Goal: Task Accomplishment & Management: Manage account settings

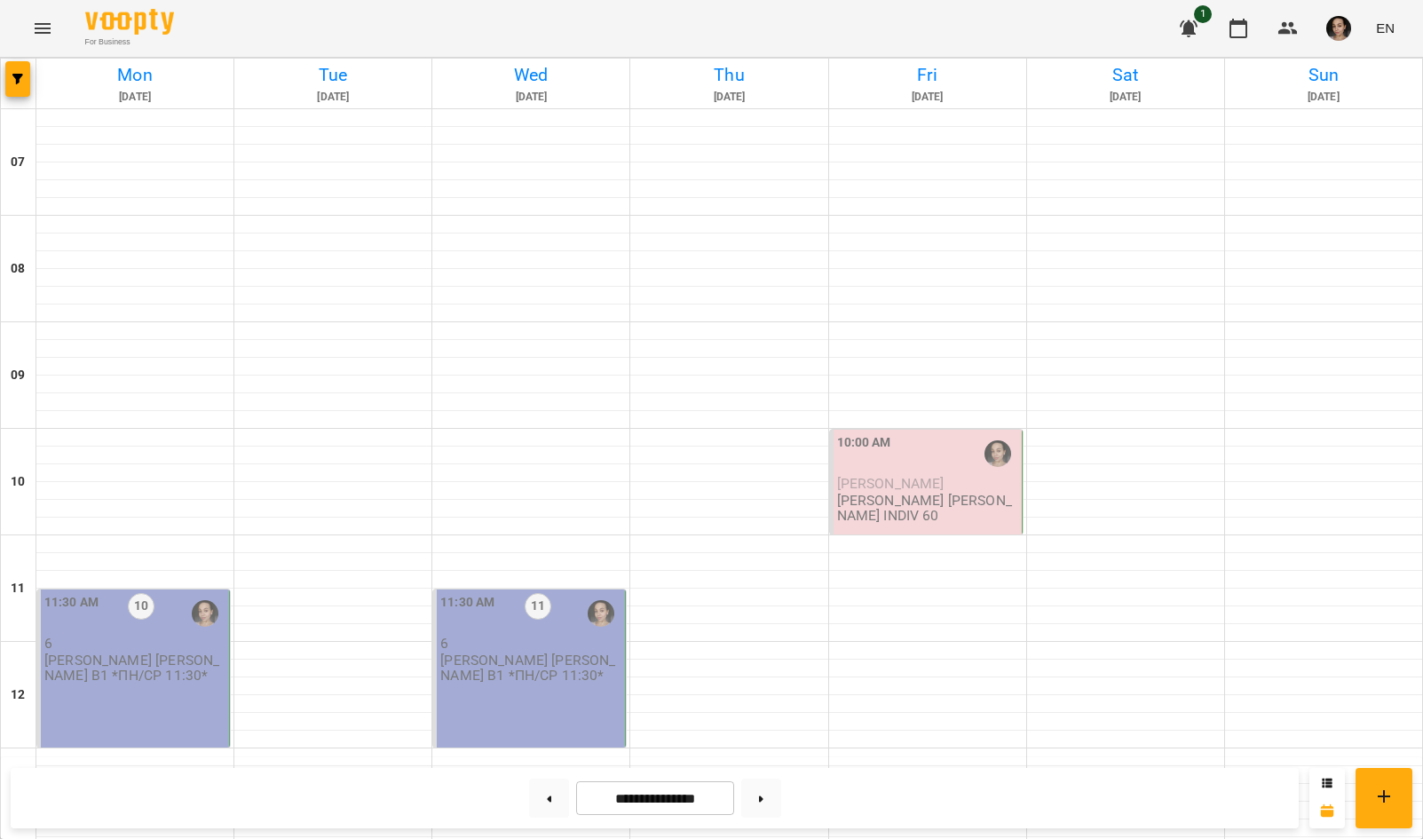
click at [91, 675] on p "[PERSON_NAME] [PERSON_NAME] В1 *ПН/СР 11:30*" at bounding box center [134, 667] width 181 height 31
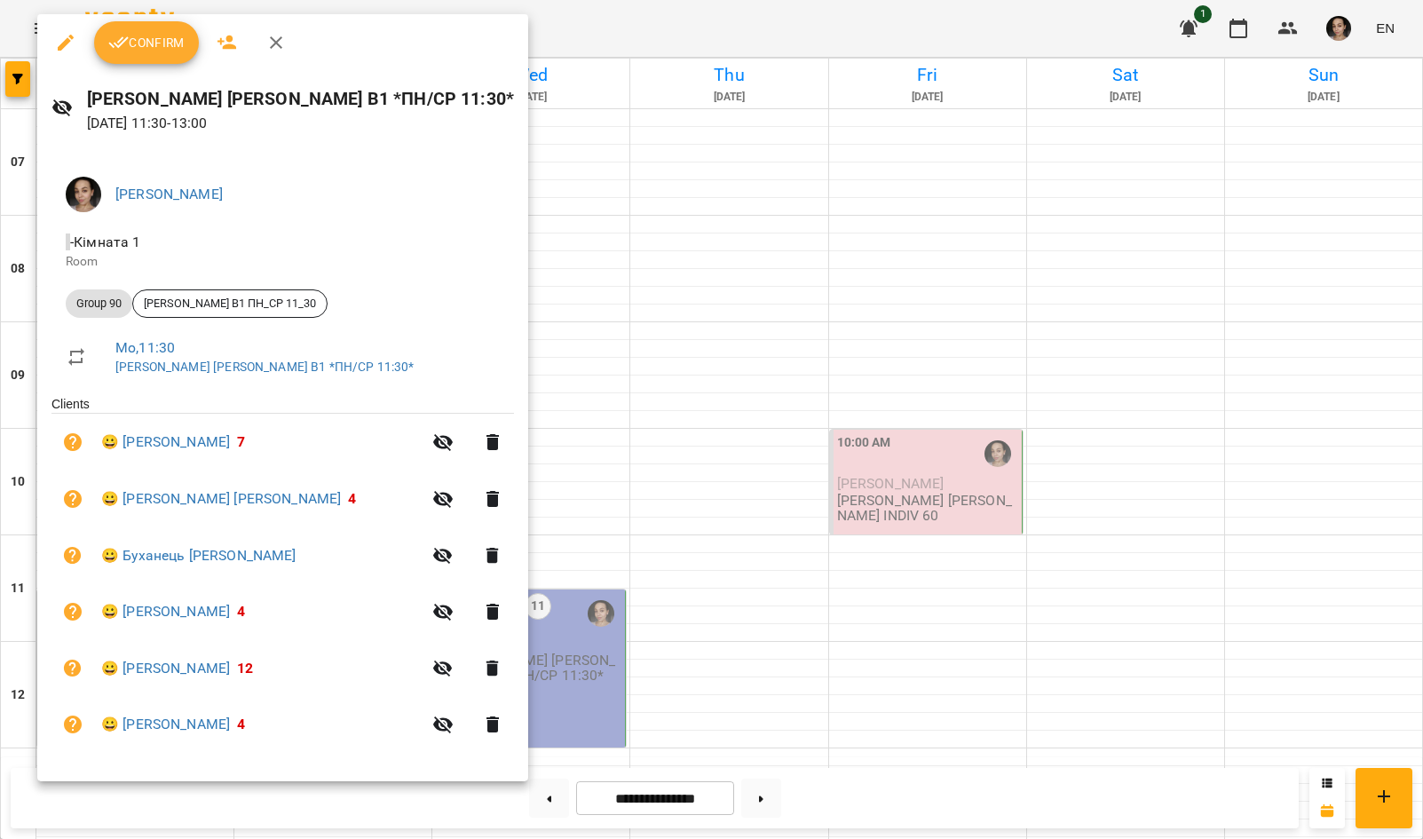
click at [152, 37] on span "Confirm" at bounding box center [146, 42] width 76 height 21
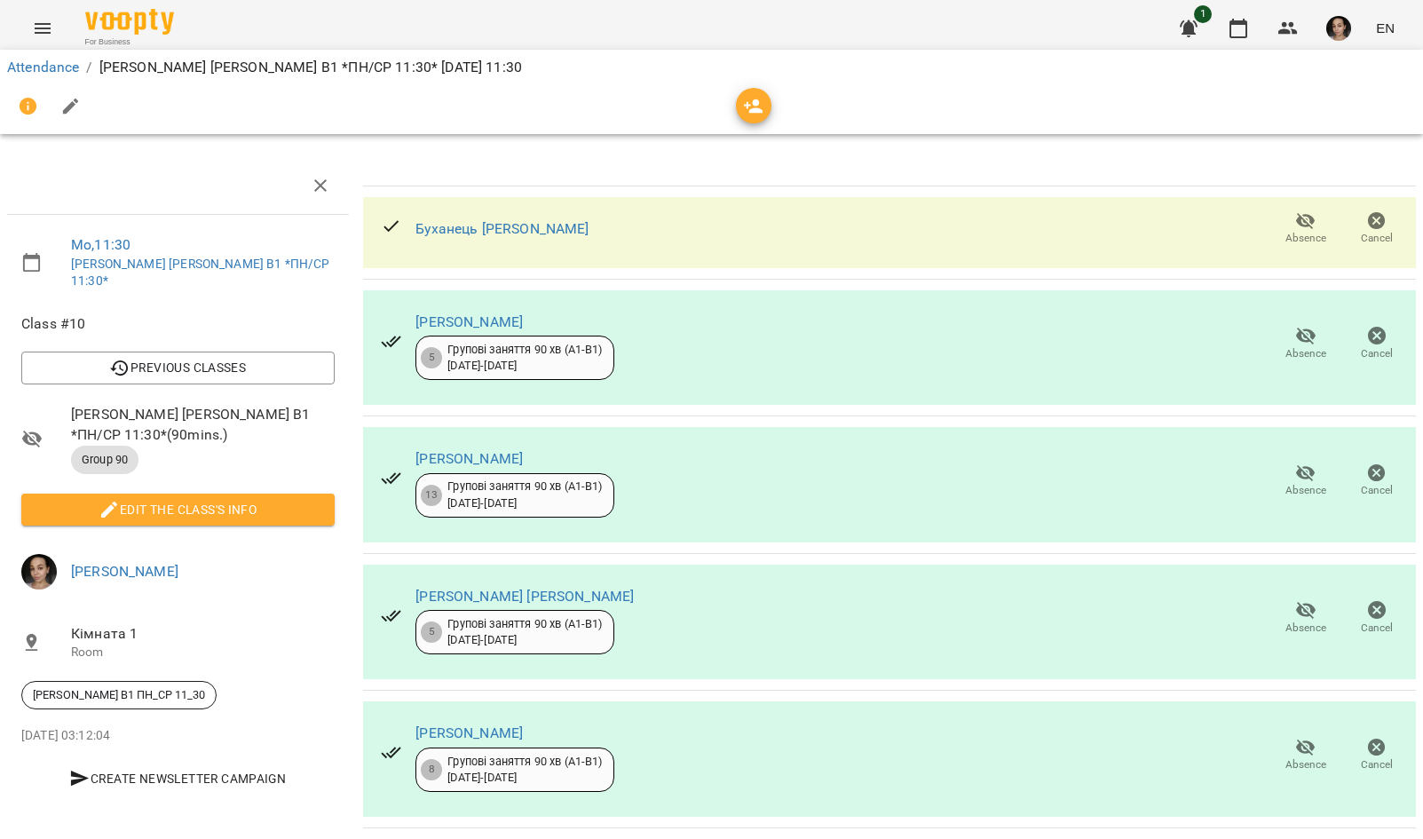
click at [280, 499] on span "Edit the class's Info" at bounding box center [178, 509] width 285 height 21
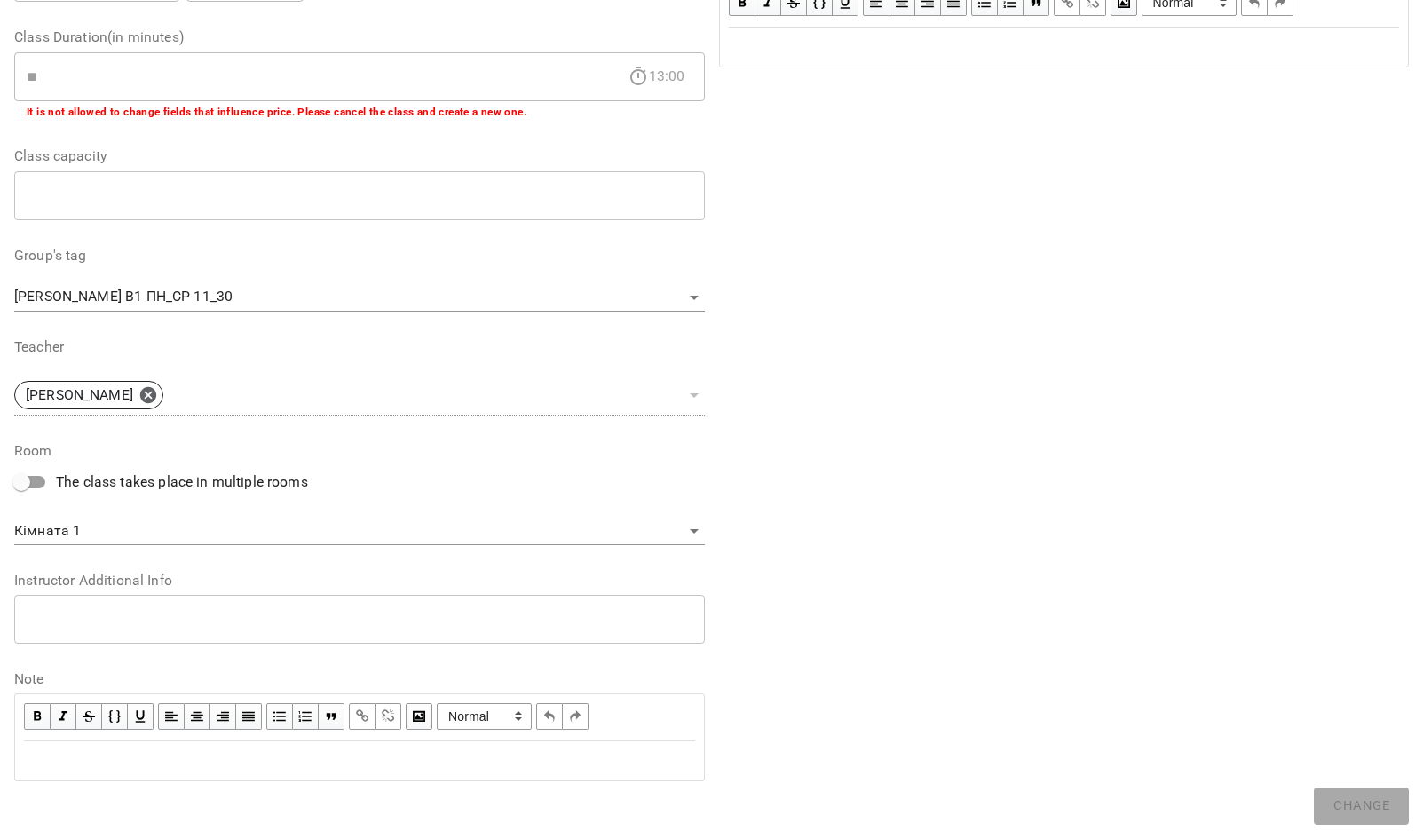
scroll to position [335, 0]
click at [252, 761] on div "Edit text" at bounding box center [359, 761] width 671 height 21
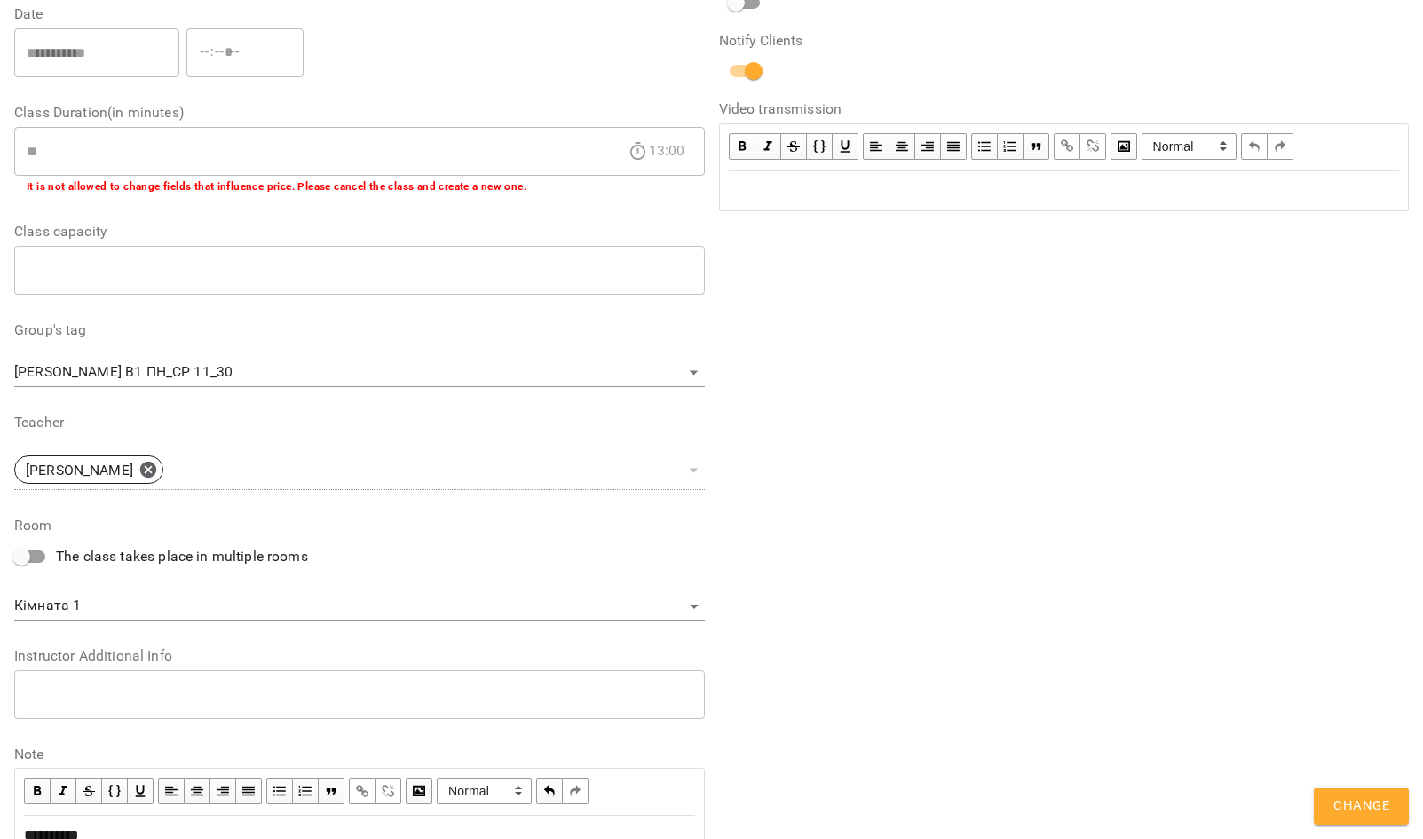
click at [1337, 810] on span "Change" at bounding box center [1361, 805] width 56 height 23
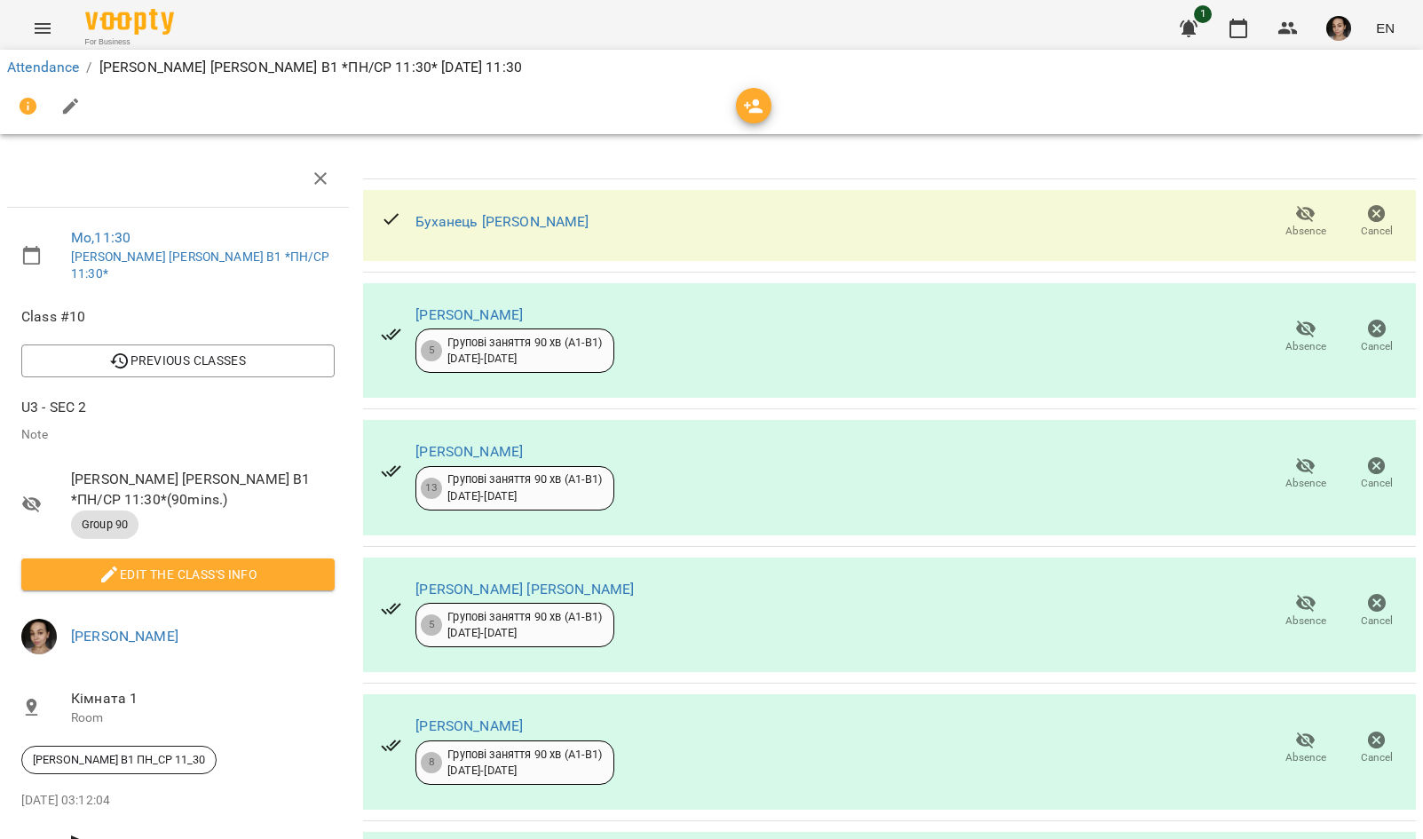
scroll to position [114, 0]
click at [1298, 613] on span "Absence" at bounding box center [1305, 620] width 41 height 15
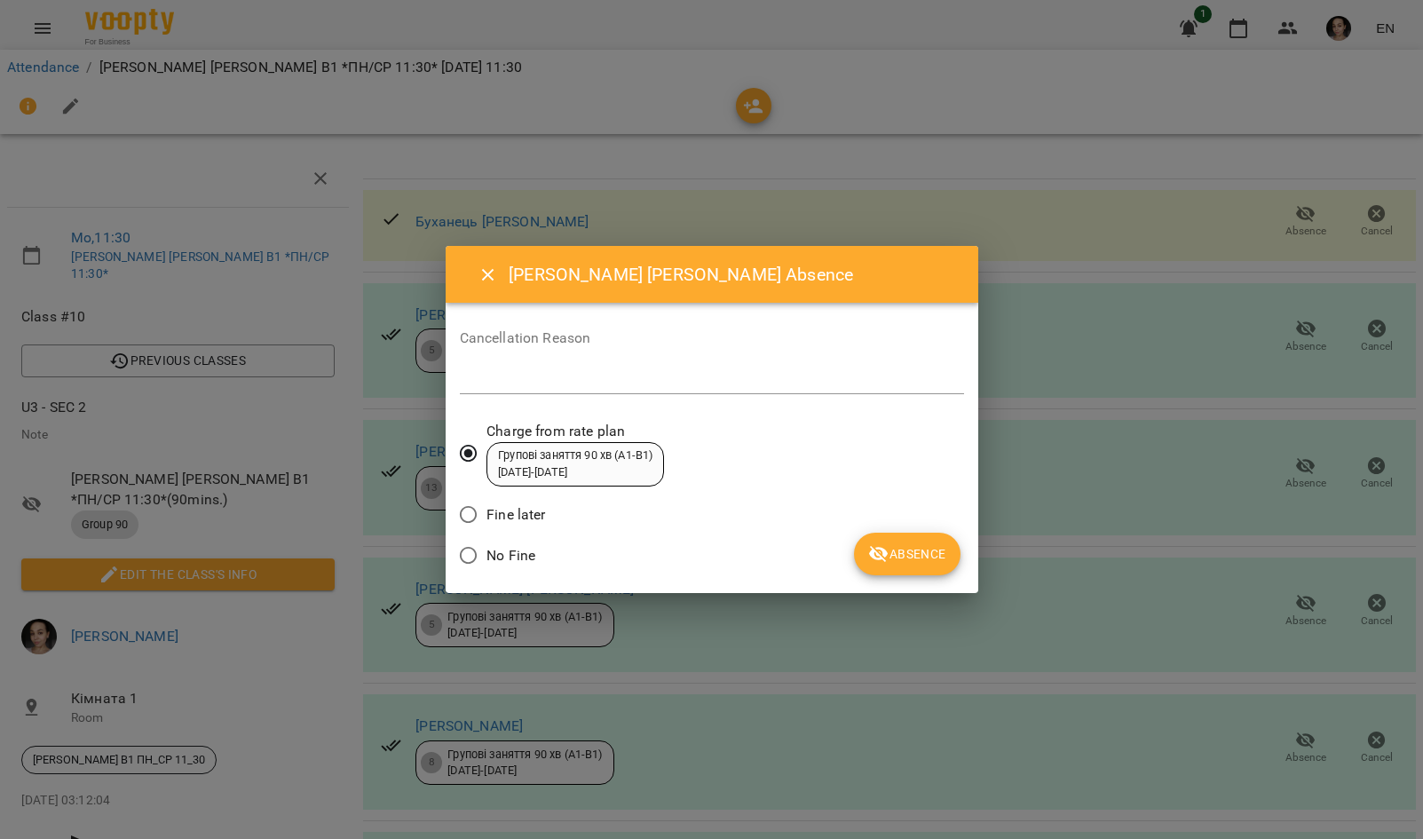
click at [935, 549] on span "Absence" at bounding box center [906, 553] width 77 height 21
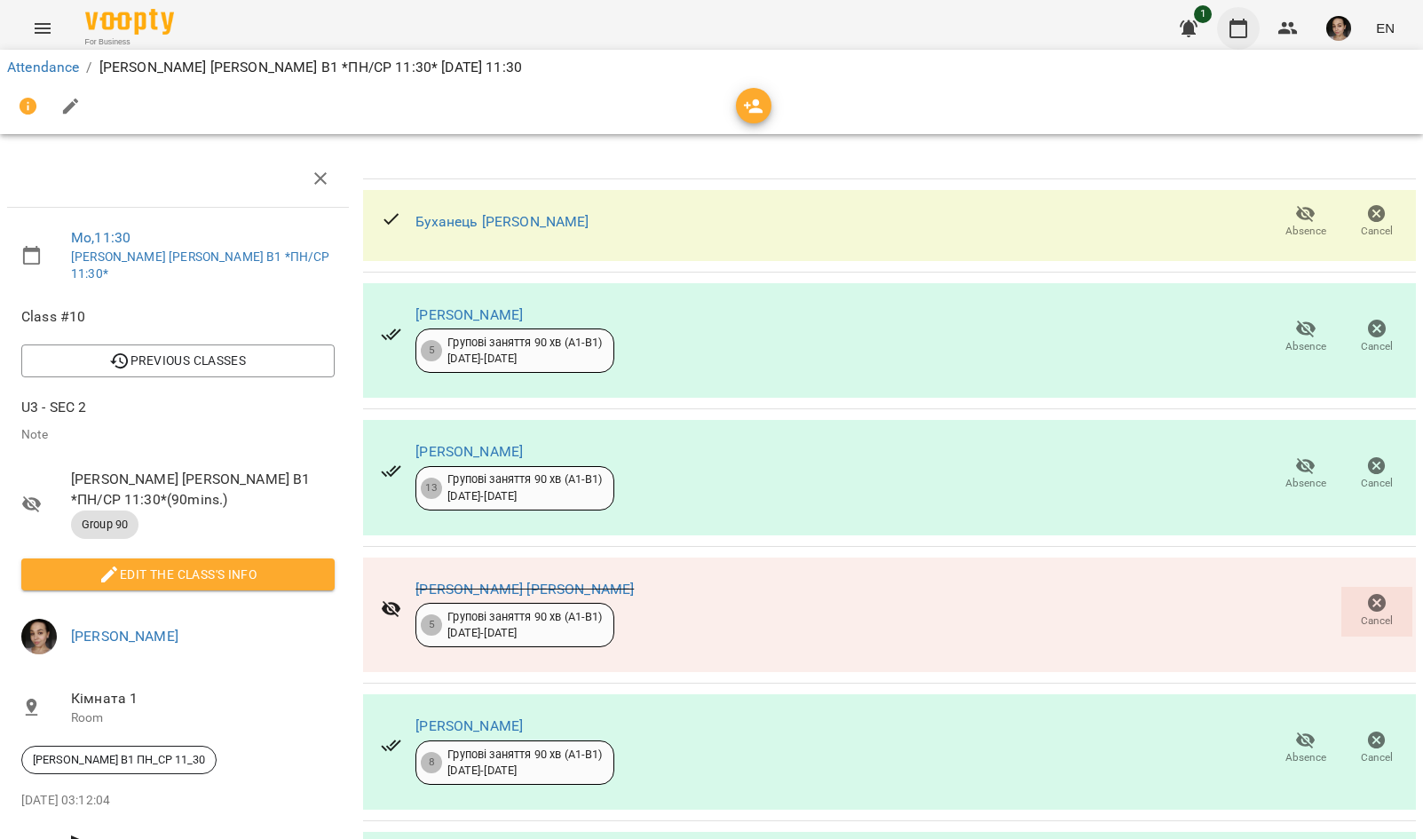
click at [1235, 27] on icon "button" at bounding box center [1237, 28] width 21 height 21
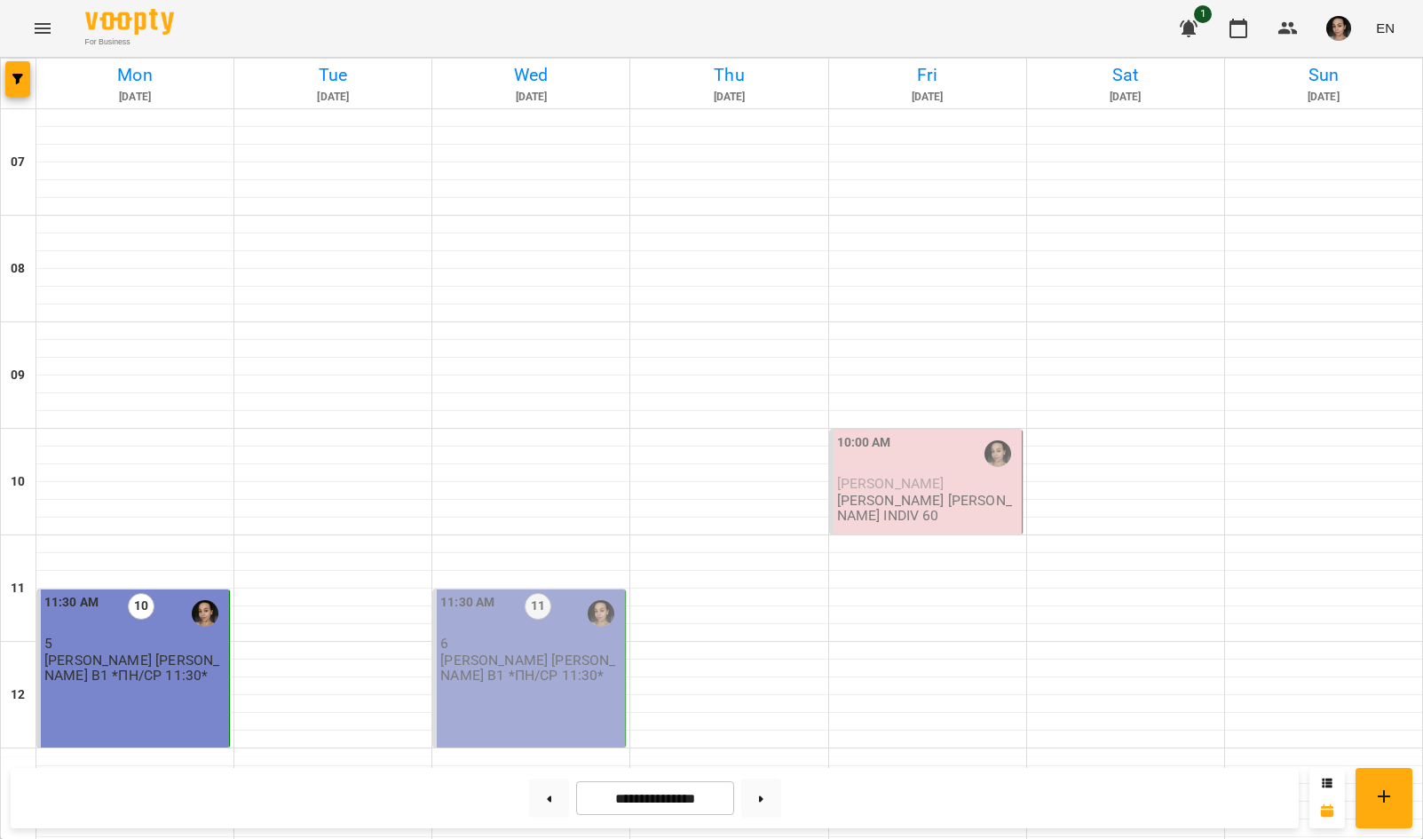
scroll to position [931, 0]
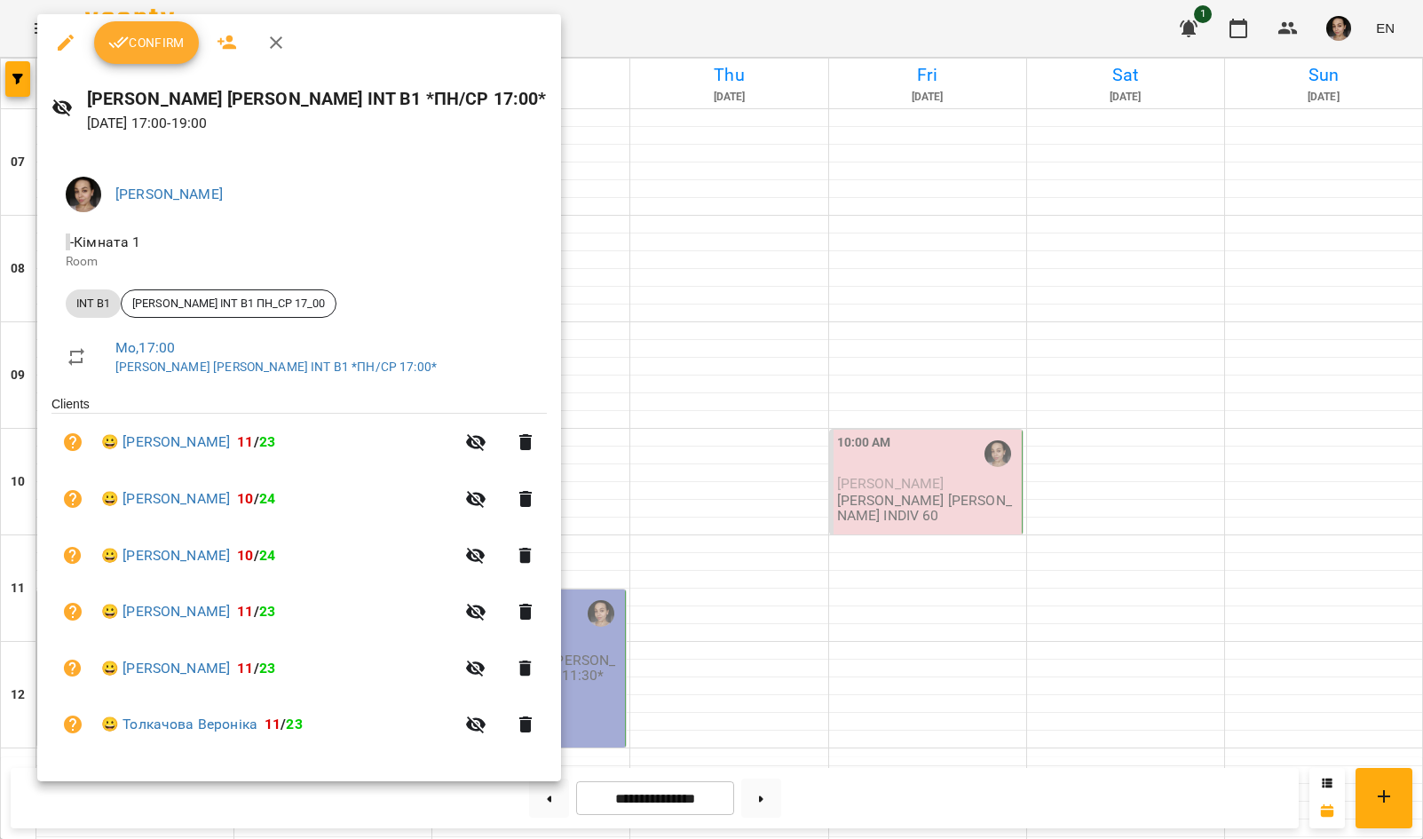
click at [150, 33] on span "Confirm" at bounding box center [146, 42] width 76 height 21
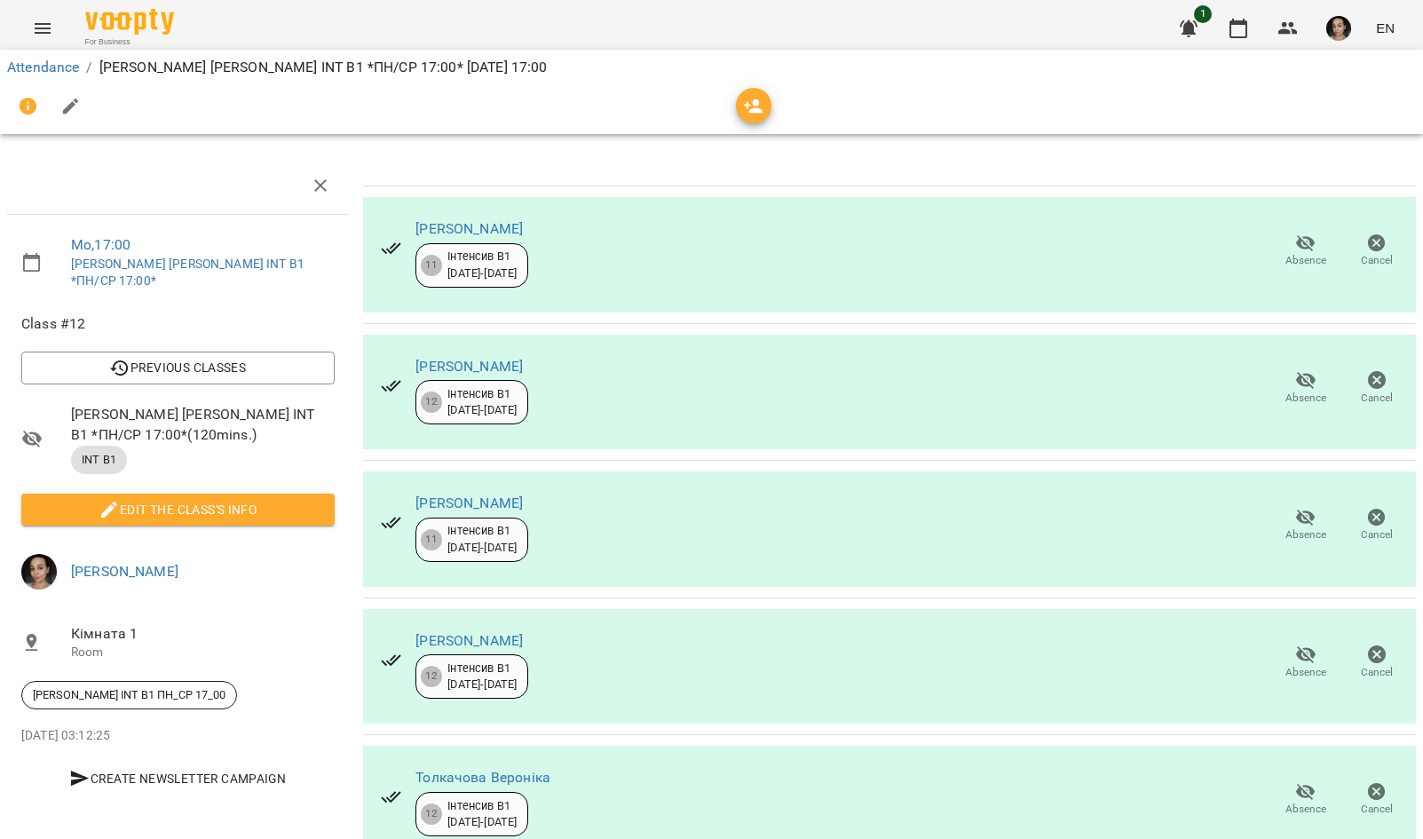
click at [241, 499] on span "Edit the class's Info" at bounding box center [178, 509] width 285 height 21
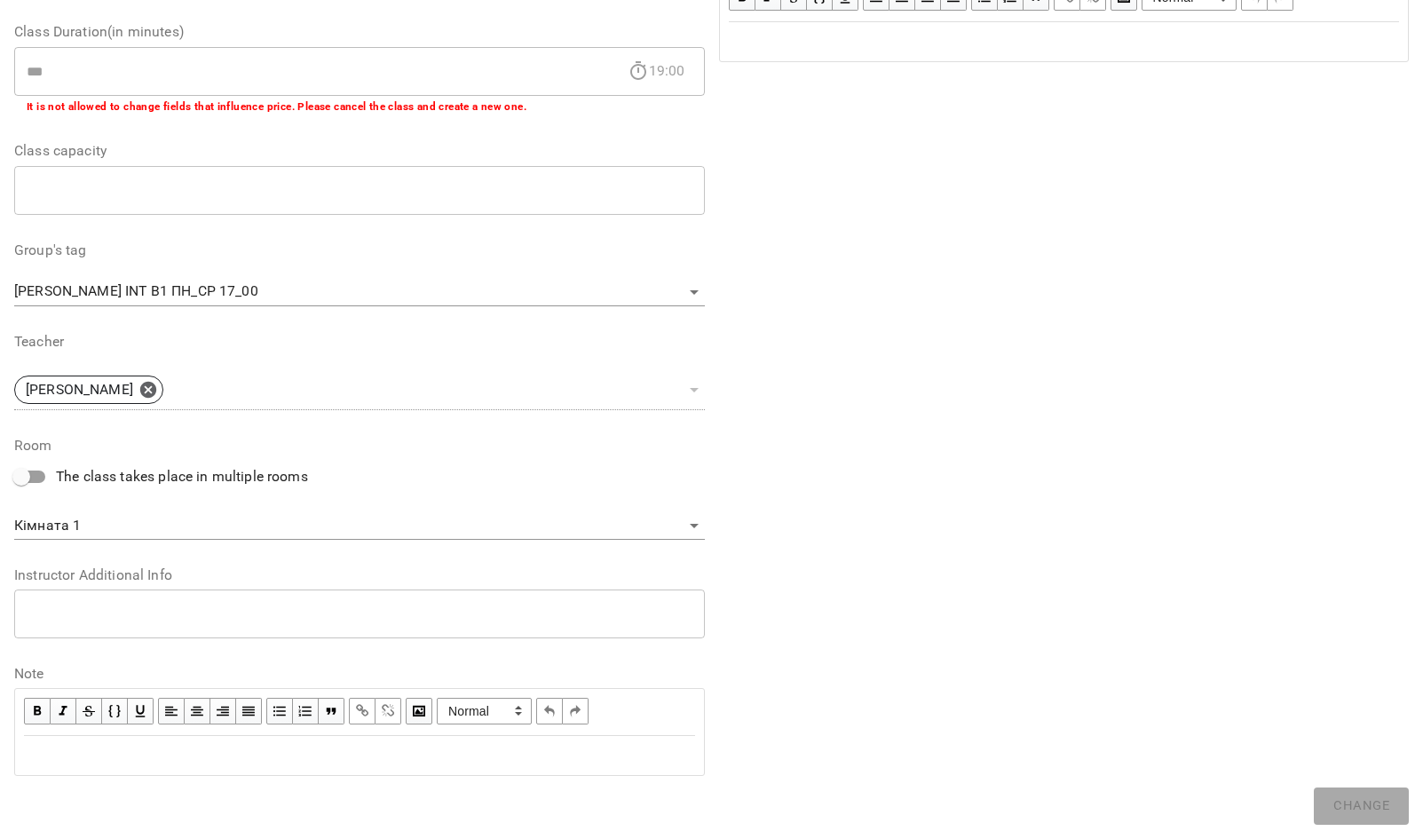
scroll to position [335, 0]
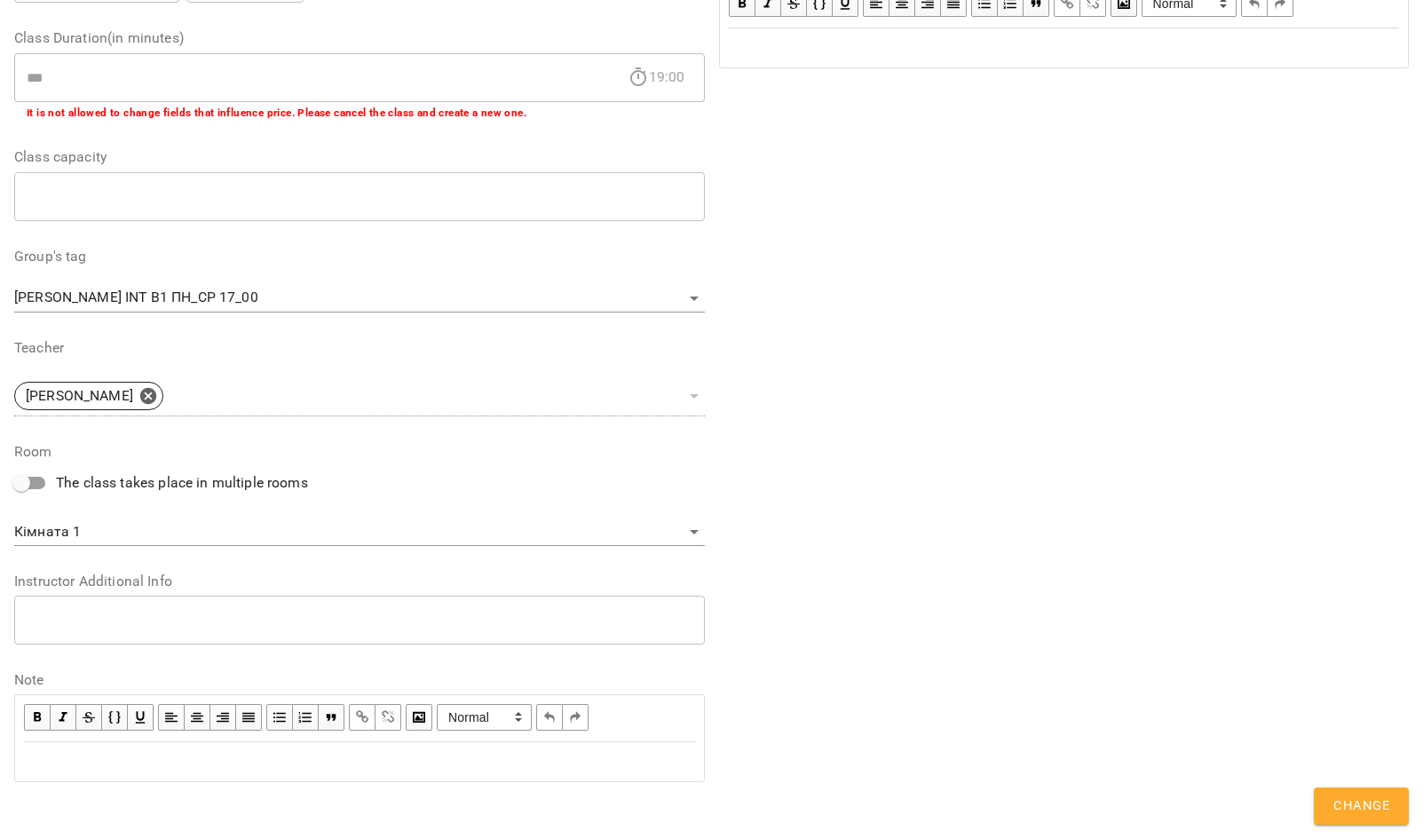
click at [294, 765] on div "Edit text" at bounding box center [359, 761] width 671 height 21
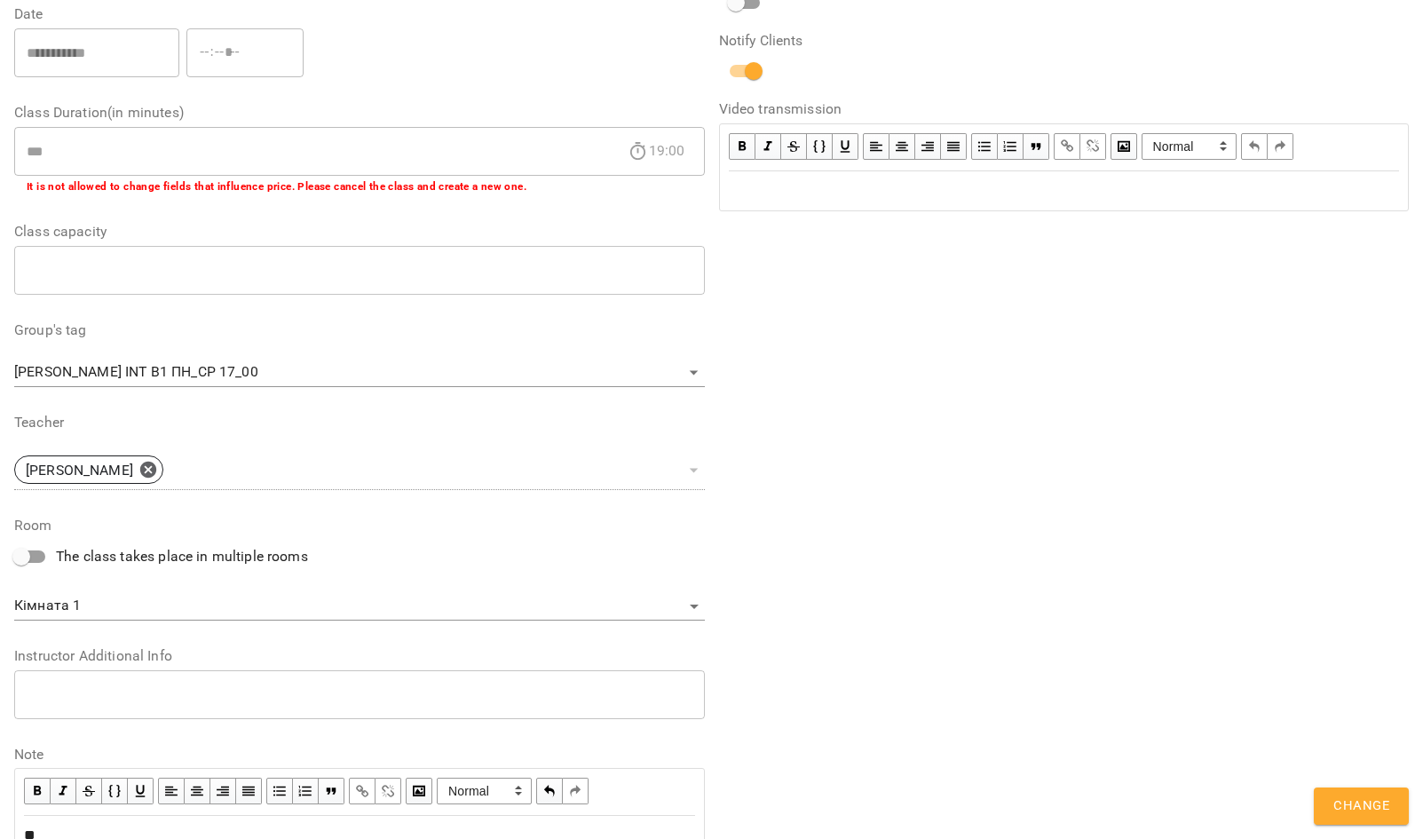
click at [1338, 793] on button "Change" at bounding box center [1361, 805] width 95 height 37
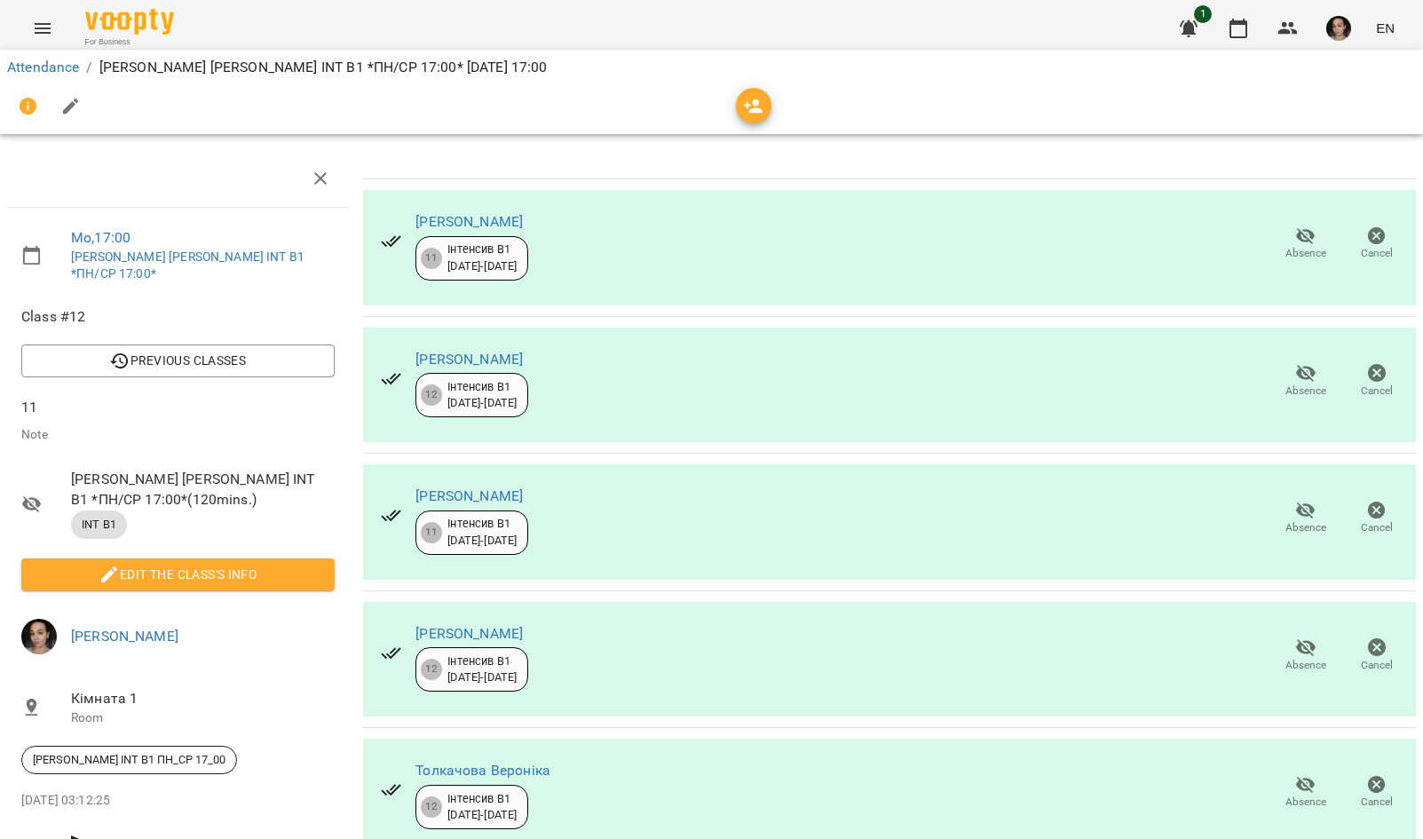
scroll to position [102, 0]
click at [1295, 362] on icon "button" at bounding box center [1305, 372] width 21 height 21
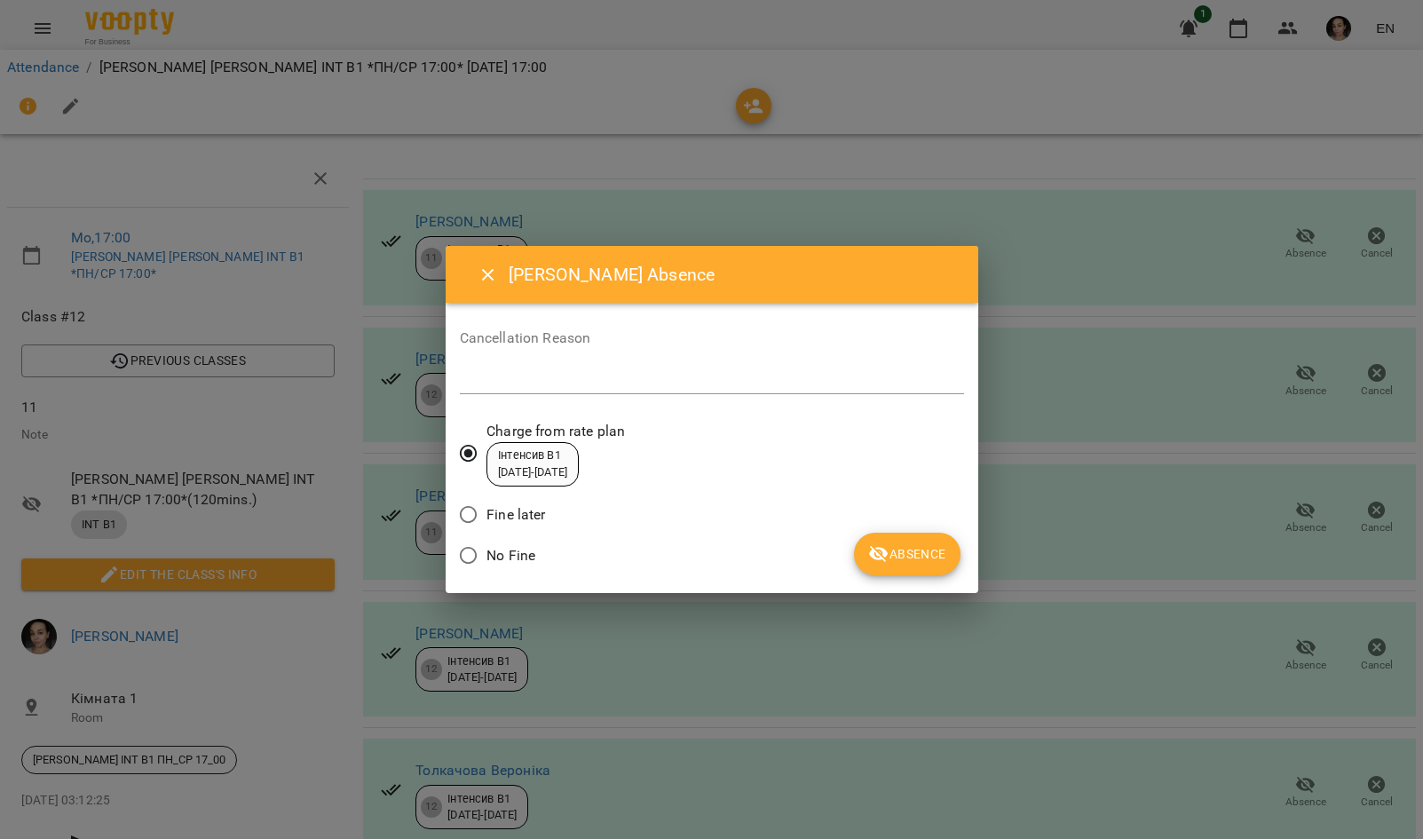
click at [929, 572] on button "Absence" at bounding box center [907, 554] width 106 height 43
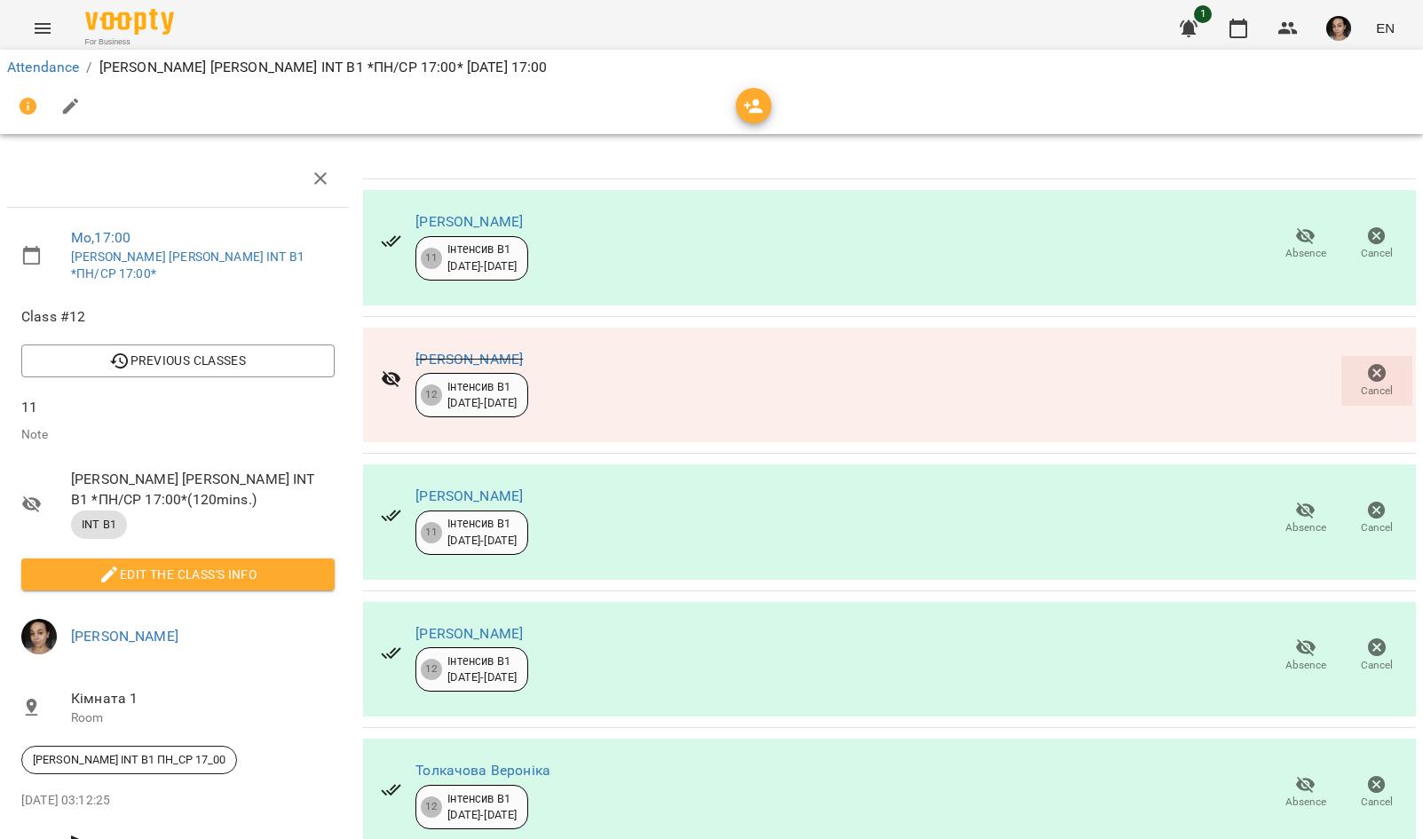
scroll to position [195, 0]
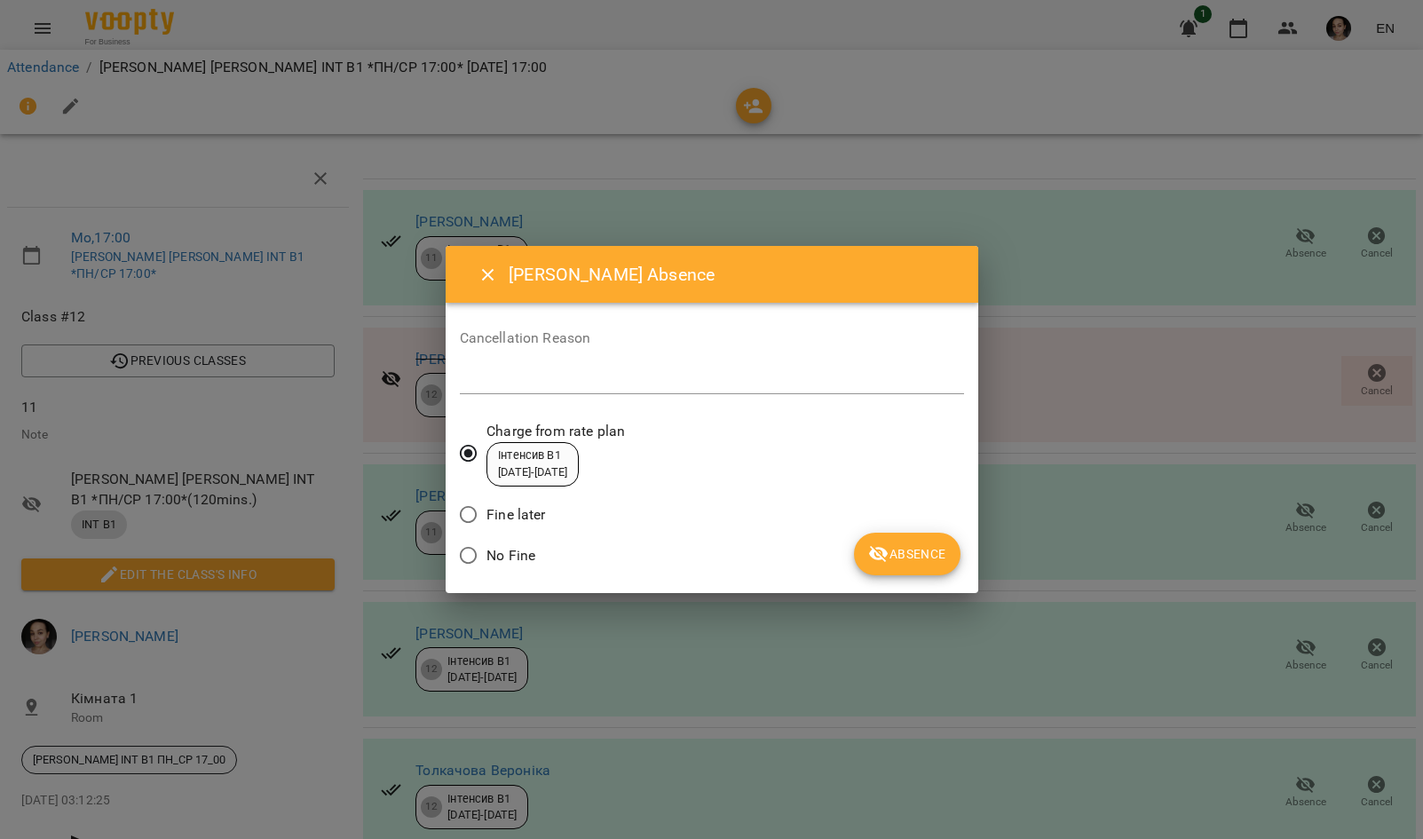
click at [948, 562] on button "Absence" at bounding box center [907, 554] width 106 height 43
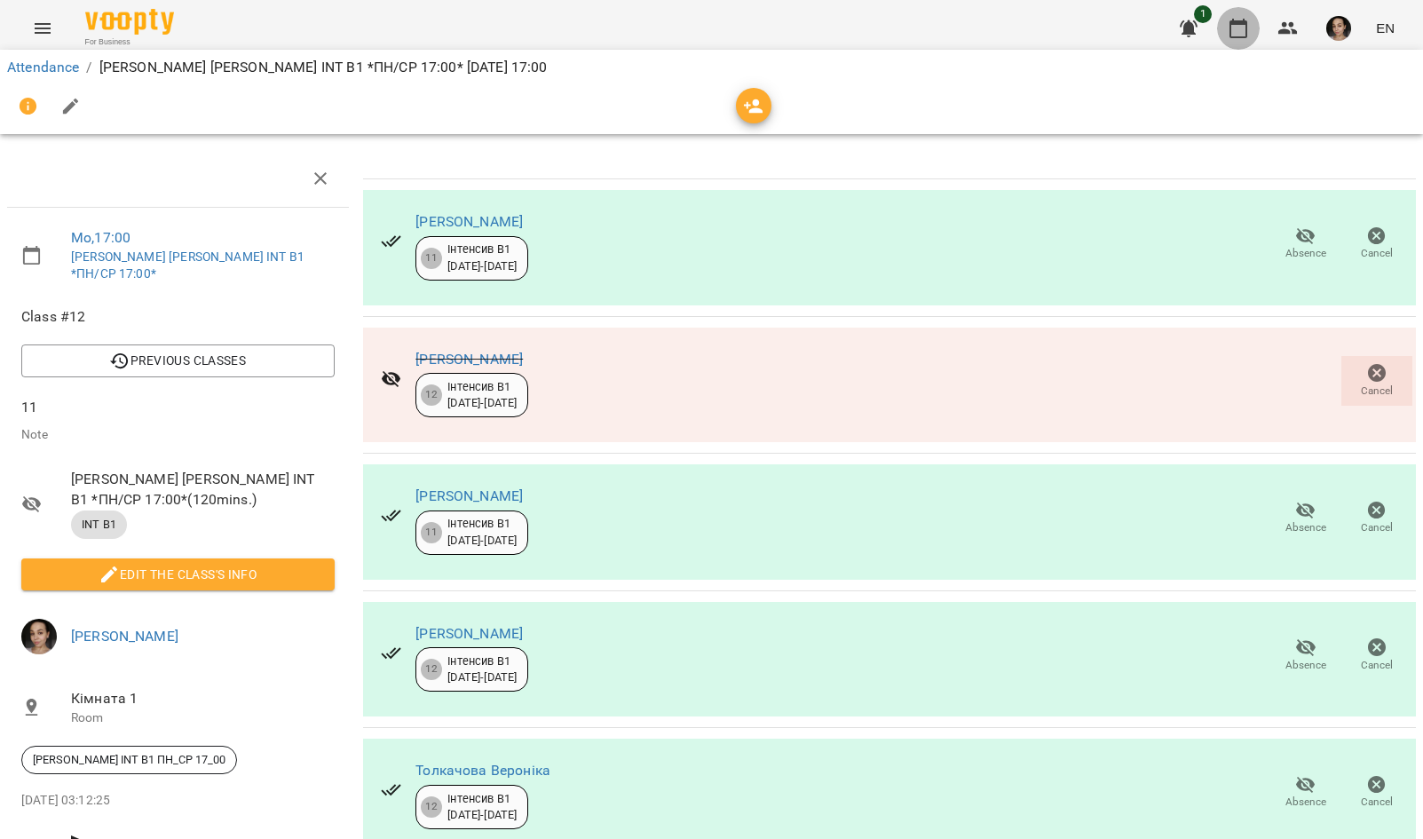
click at [1249, 23] on icon "button" at bounding box center [1237, 28] width 21 height 21
